Goal: Information Seeking & Learning: Check status

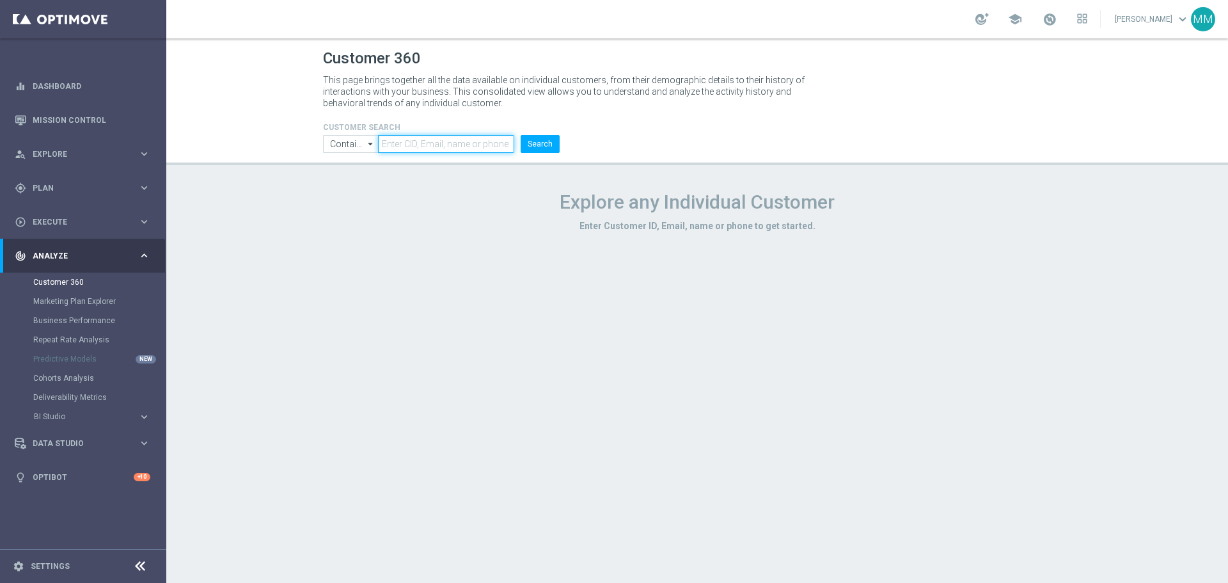
click at [499, 154] on header "Customer 360 This page brings together all the data available on individual cus…" at bounding box center [697, 101] width 1062 height 127
paste input "2740078"
type input "2740078"
click at [563, 138] on div "CUSTOMER SEARCH Contains Contains arrow_drop_down Show Selected 0 of NaN Contai…" at bounding box center [441, 132] width 256 height 41
click at [546, 140] on button "Search" at bounding box center [540, 144] width 39 height 18
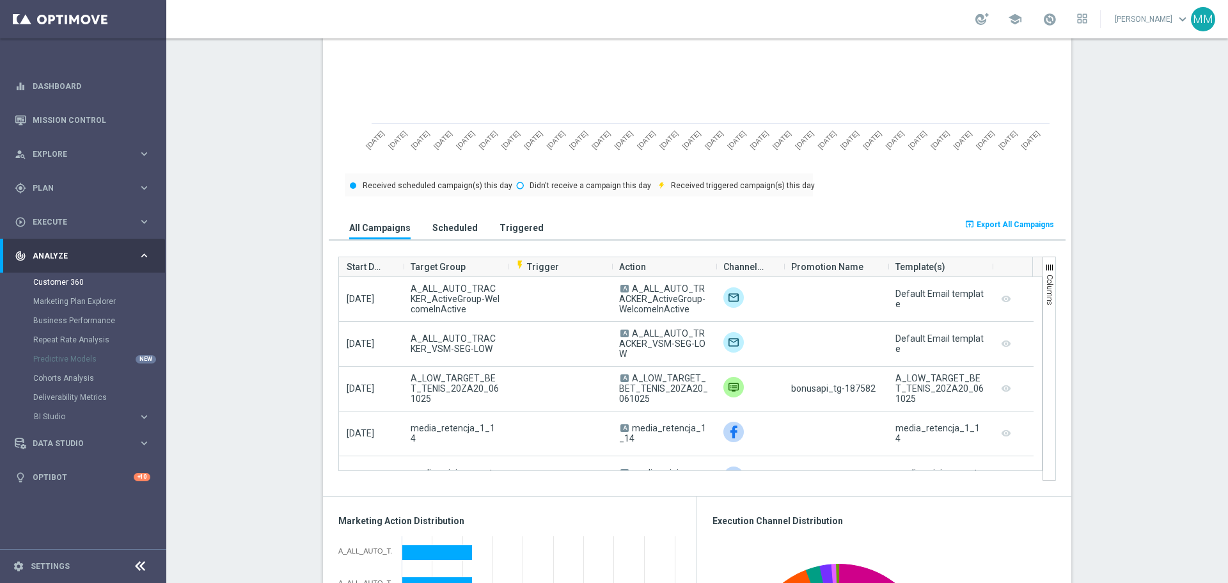
scroll to position [868, 0]
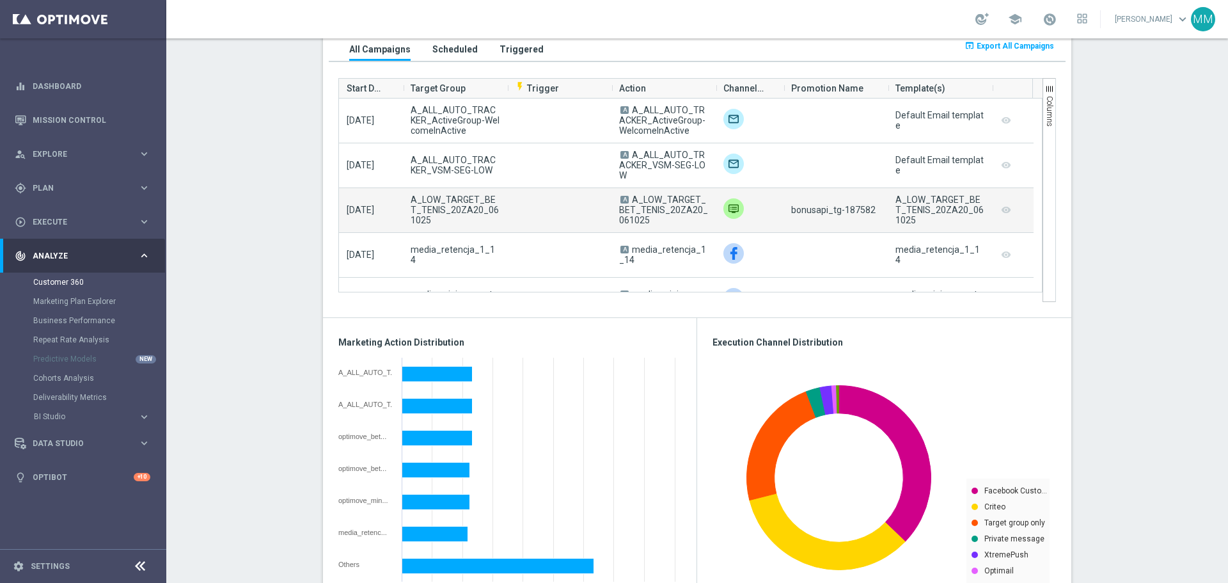
click at [851, 210] on span "bonusapi_tg-187582" at bounding box center [833, 210] width 84 height 10
click at [853, 210] on span "bonusapi_tg-187582" at bounding box center [833, 210] width 84 height 10
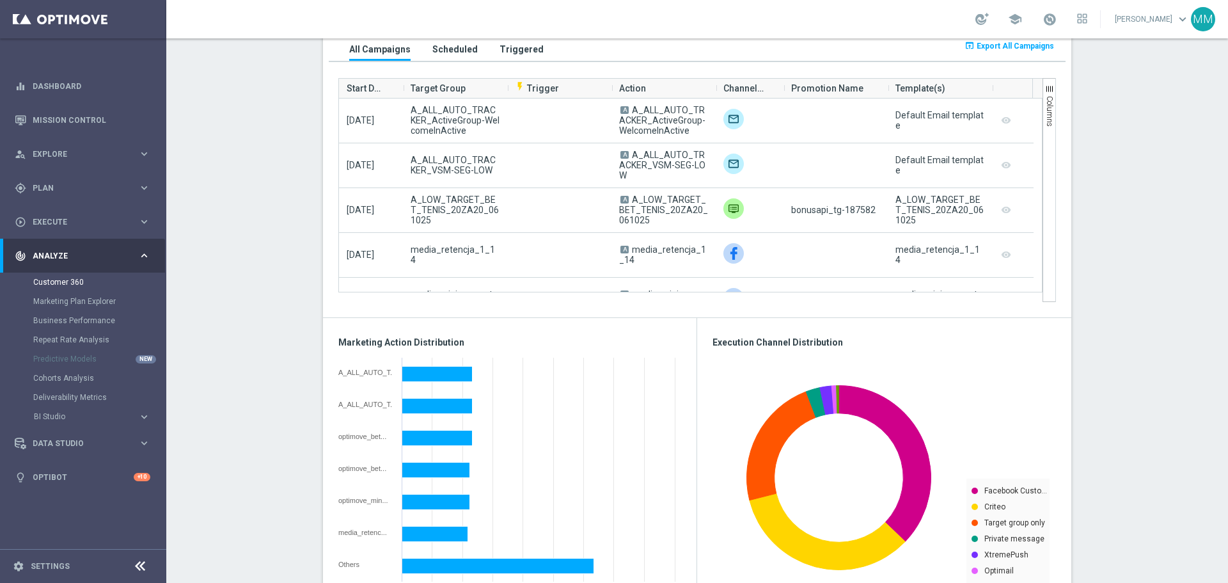
drag, startPoint x: 1135, startPoint y: 228, endPoint x: 1067, endPoint y: 223, distance: 68.6
click at [1135, 228] on section "AVG NGR L24WA: PLN35 more_vert CONSENT STATUS View Consent History FIRST DEPOSI…" at bounding box center [697, 328] width 1062 height 2025
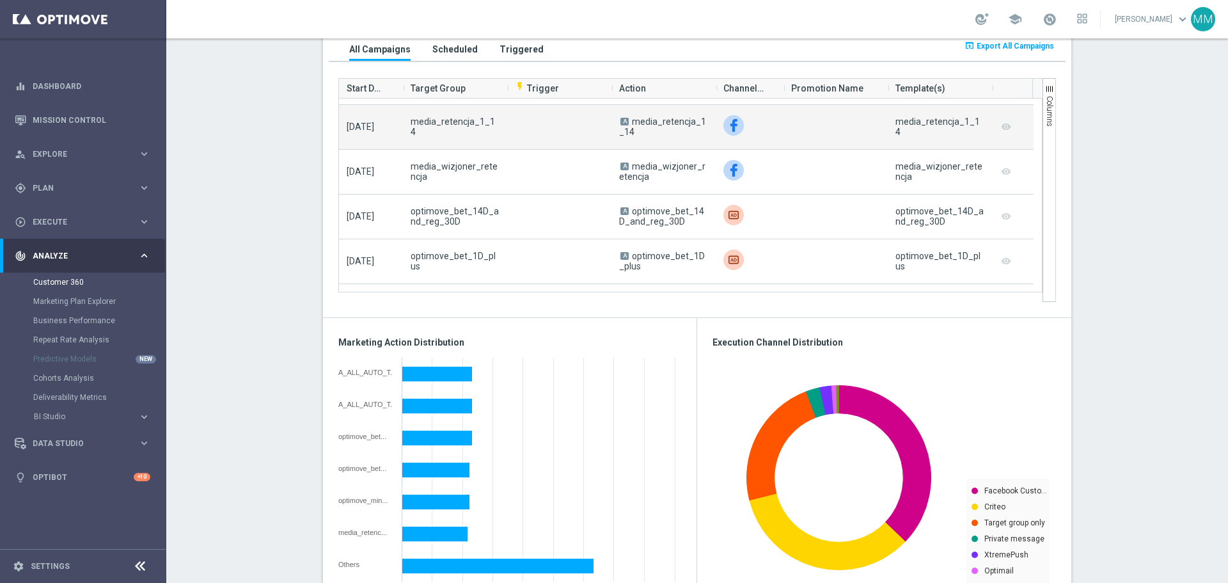
scroll to position [0, 0]
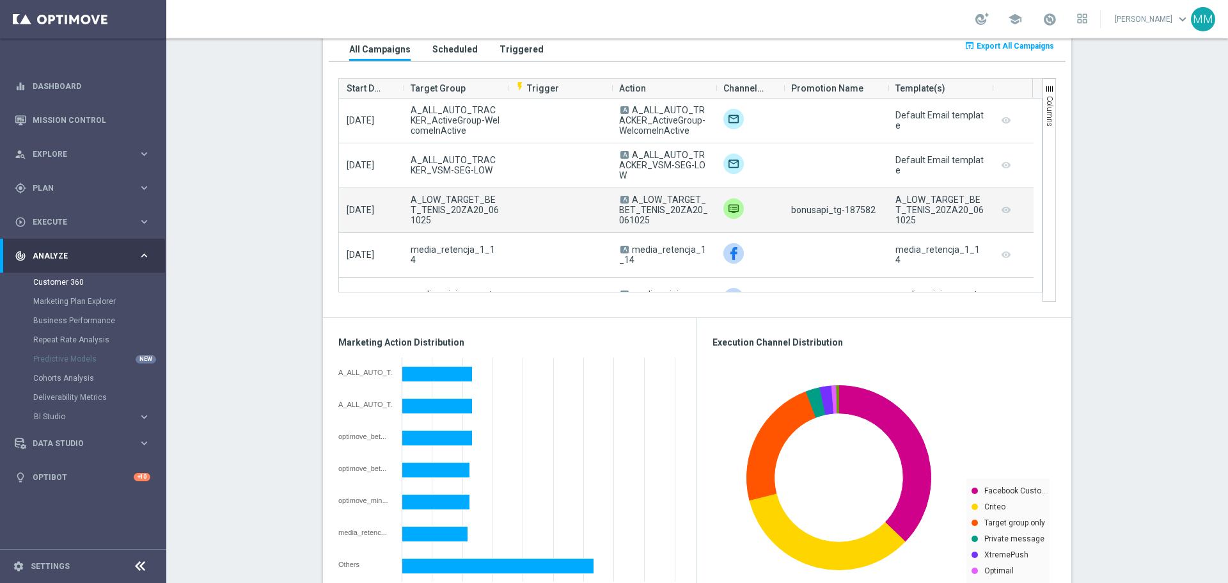
click at [833, 215] on span "bonusapi_tg-187582" at bounding box center [833, 210] width 84 height 10
click at [858, 209] on span "bonusapi_tg-187582" at bounding box center [833, 210] width 84 height 10
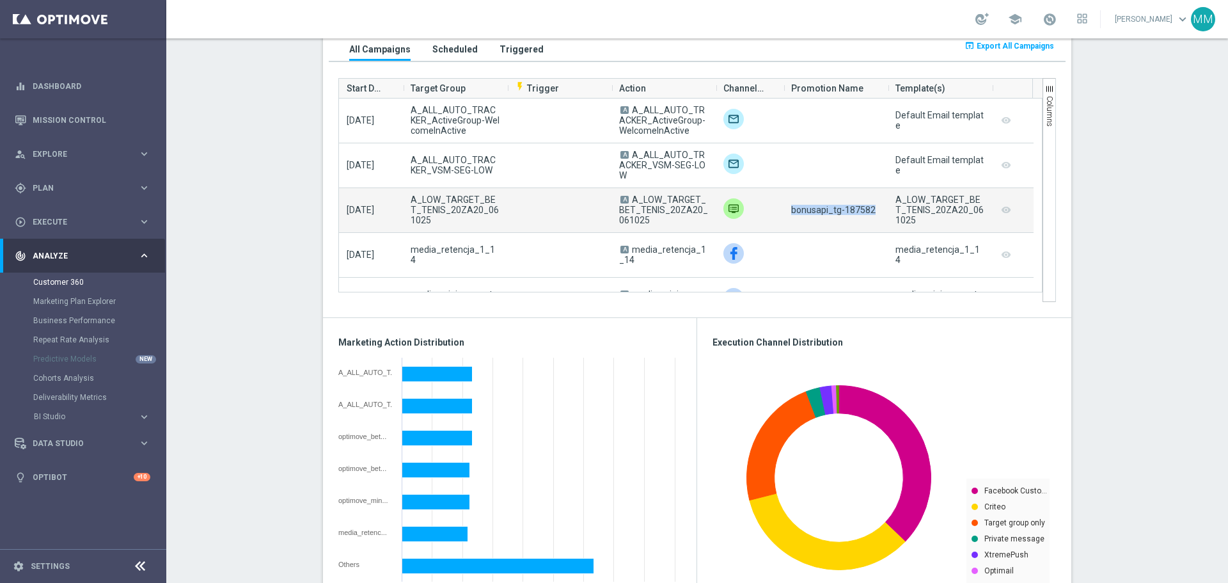
click at [858, 209] on span "bonusapi_tg-187582" at bounding box center [833, 210] width 84 height 10
click at [875, 218] on div "bonusapi_tg-187582" at bounding box center [835, 210] width 104 height 44
click at [856, 210] on span "bonusapi_tg-187582" at bounding box center [833, 210] width 84 height 10
copy span "187582"
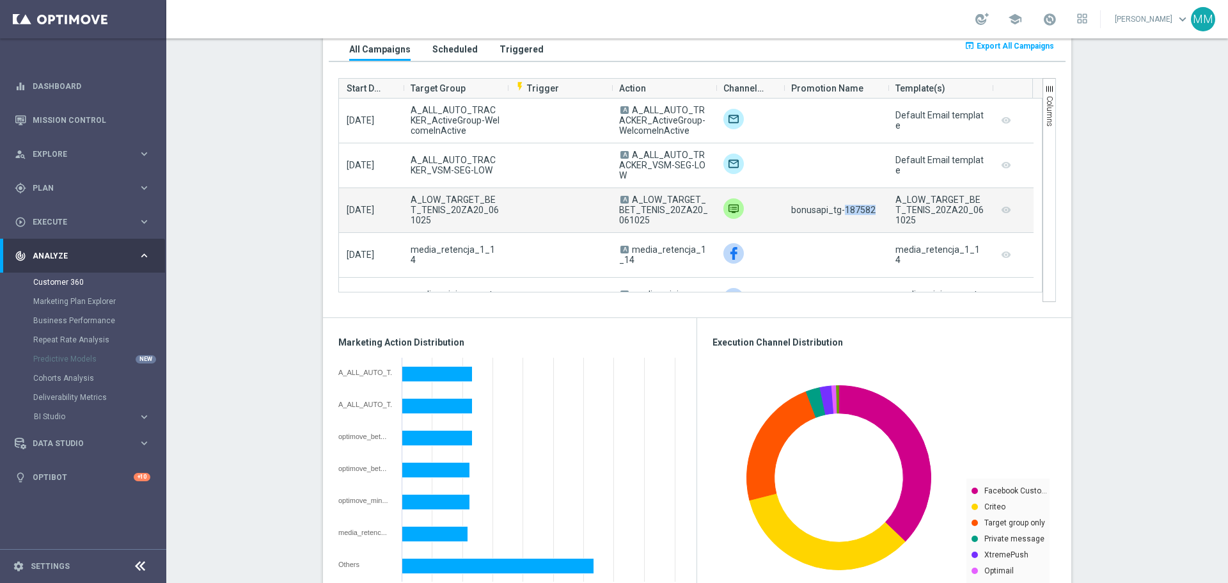
drag, startPoint x: 656, startPoint y: 230, endPoint x: 629, endPoint y: 198, distance: 41.7
click at [629, 198] on div "A A_LOW_TARGET_BET_TENIS_20ZA20_061025" at bounding box center [663, 210] width 104 height 44
copy span "A_LOW_TARGET_BET_TENIS_20ZA20_061025"
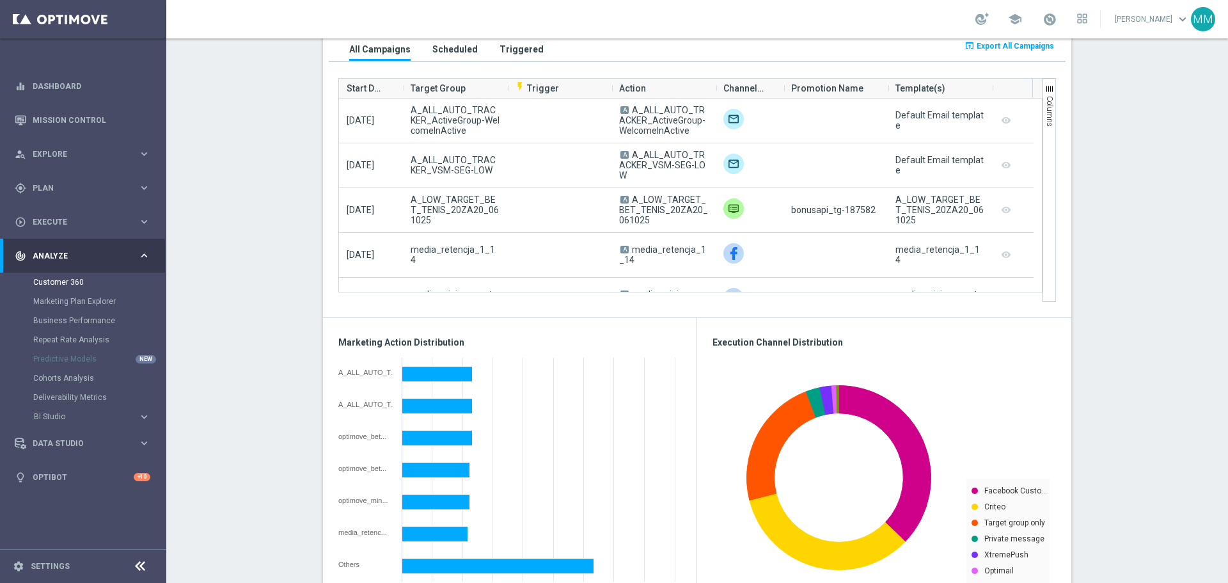
drag, startPoint x: 214, startPoint y: 258, endPoint x: 210, endPoint y: 251, distance: 7.8
click at [215, 258] on section "AVG NGR L24WA: PLN35 more_vert CONSENT STATUS View Consent History FIRST DEPOSI…" at bounding box center [697, 328] width 1062 height 2025
